Goal: Information Seeking & Learning: Learn about a topic

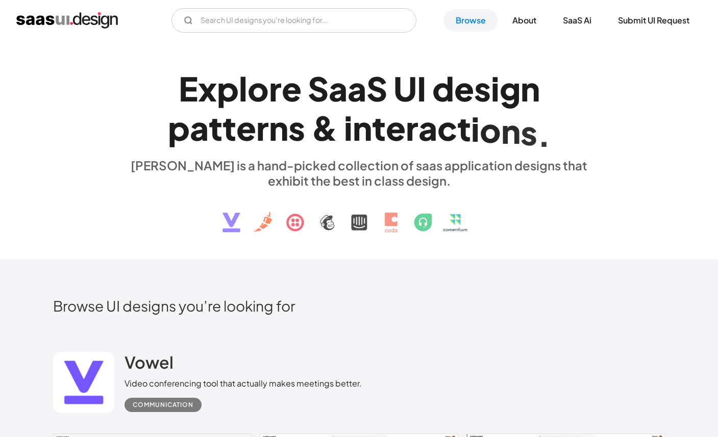
drag, startPoint x: 507, startPoint y: 290, endPoint x: 513, endPoint y: 289, distance: 5.3
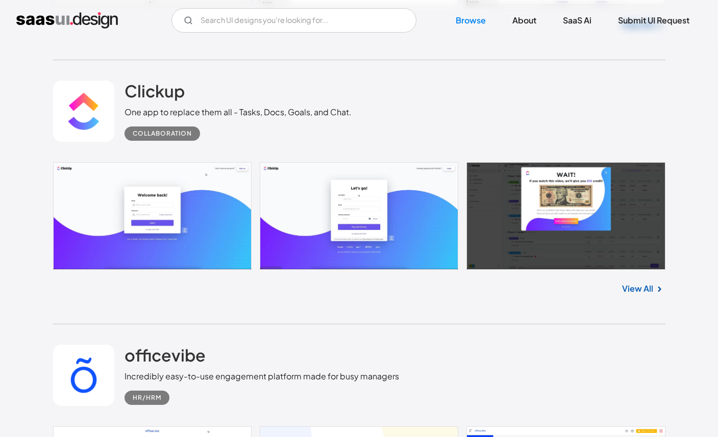
scroll to position [632, 0]
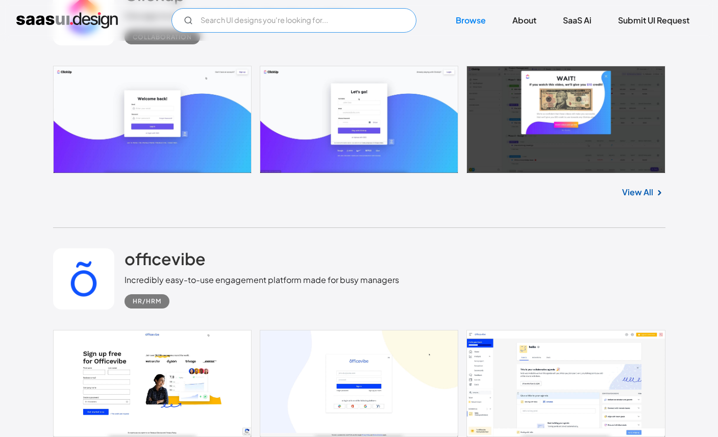
click at [303, 20] on input "Email Form" at bounding box center [293, 20] width 245 height 24
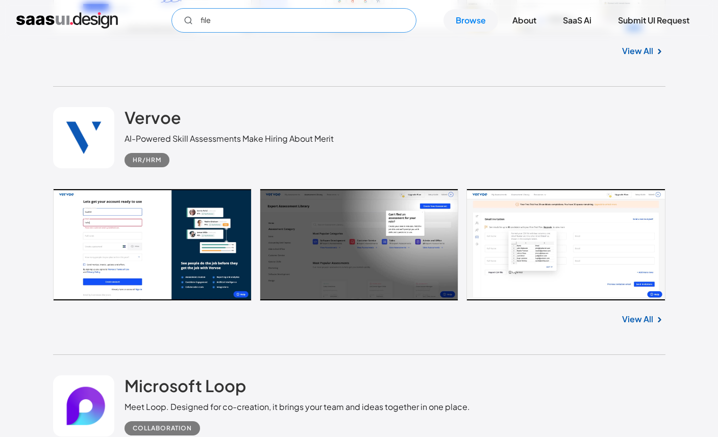
scroll to position [1054, 0]
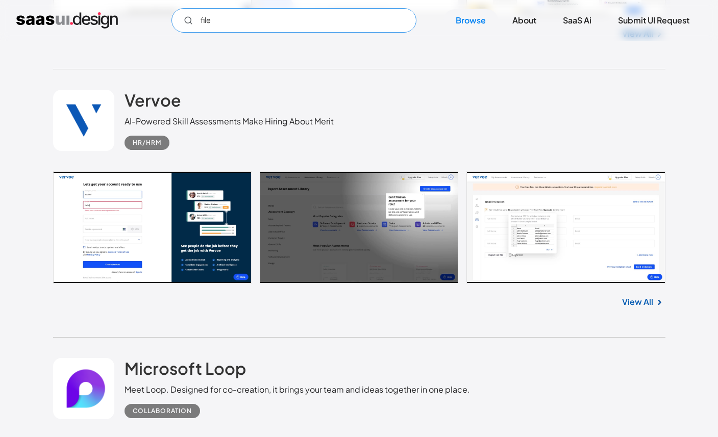
type input "file"
drag, startPoint x: 368, startPoint y: 192, endPoint x: 400, endPoint y: 201, distance: 33.6
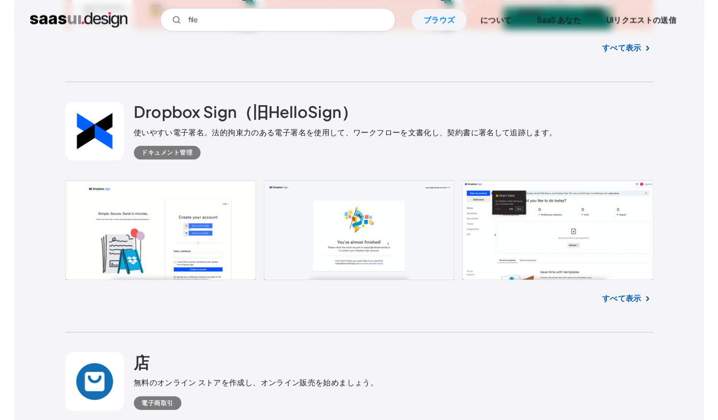
scroll to position [5413, 0]
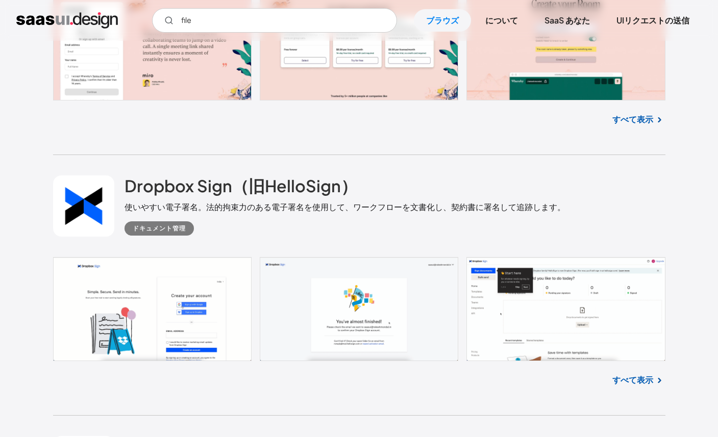
drag, startPoint x: 305, startPoint y: 220, endPoint x: 286, endPoint y: 225, distance: 19.9
click at [301, 221] on div "ドキュメント管理" at bounding box center [344, 224] width 441 height 22
click at [174, 235] on div "ドキュメント管理" at bounding box center [159, 228] width 53 height 12
click at [214, 187] on font "Dropbox Sign（旧HelloSign）" at bounding box center [240, 185] width 233 height 20
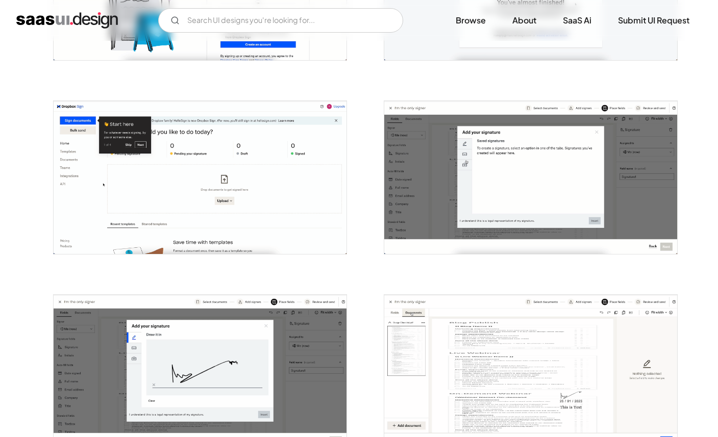
scroll to position [373, 0]
